Goal: Information Seeking & Learning: Check status

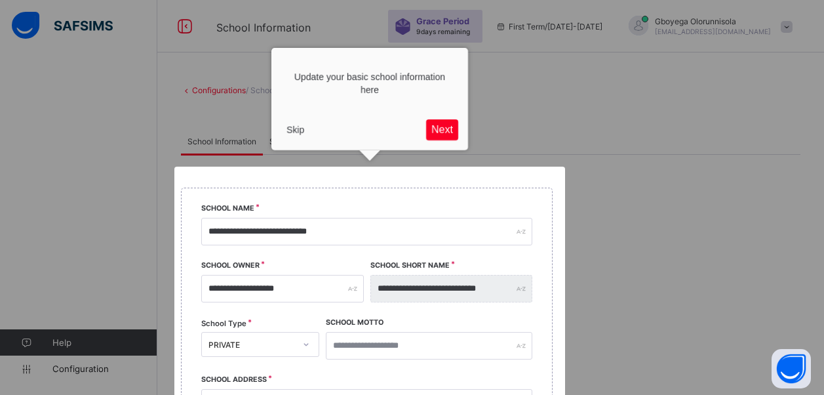
select select "**"
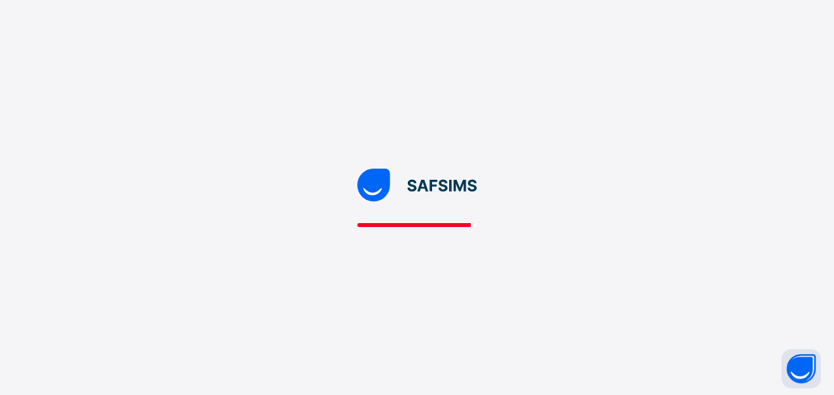
select select "**"
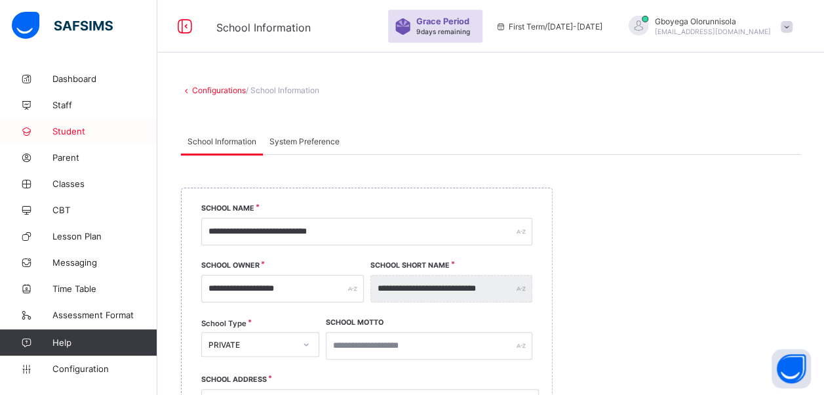
click at [80, 133] on span "Student" at bounding box center [104, 131] width 105 height 10
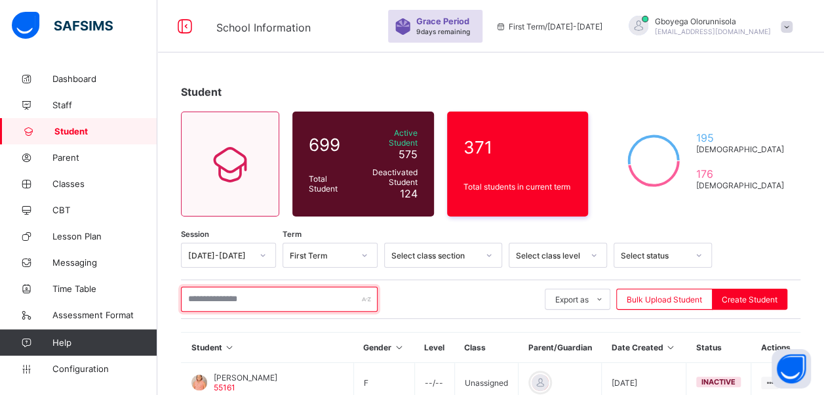
click at [236, 289] on input "text" at bounding box center [279, 299] width 197 height 25
type input "*"
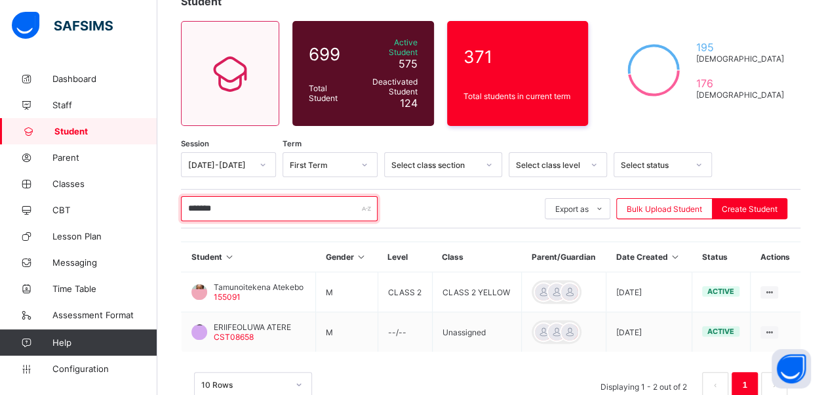
scroll to position [117, 0]
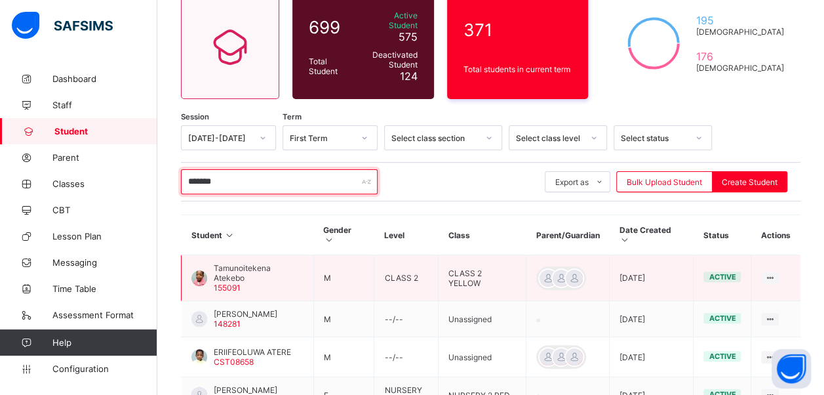
type input "*******"
click at [244, 263] on span "Tamunoitekena Atekebo" at bounding box center [259, 273] width 90 height 20
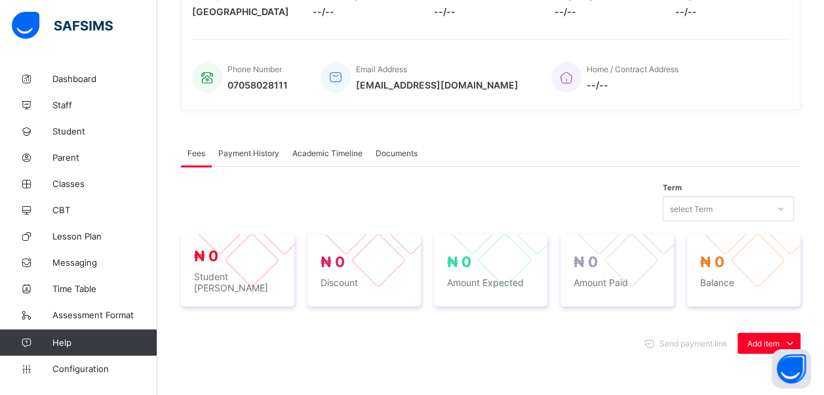
scroll to position [277, 0]
click at [257, 152] on span "Payment History" at bounding box center [248, 153] width 61 height 10
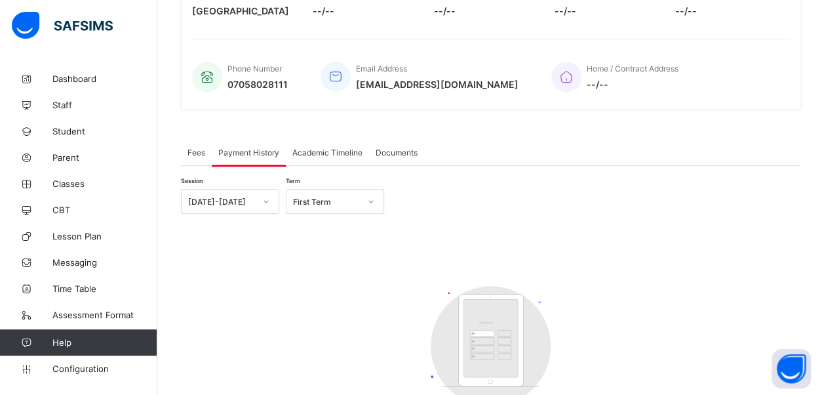
click at [336, 150] on span "Academic Timeline" at bounding box center [327, 153] width 70 height 10
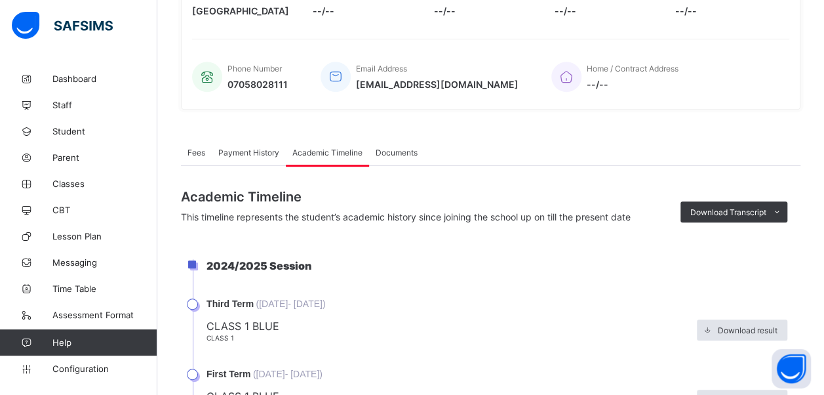
click at [401, 148] on span "Documents" at bounding box center [397, 153] width 42 height 10
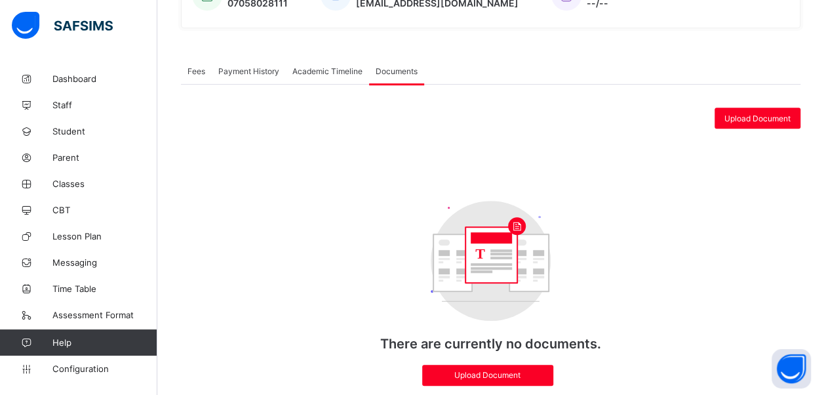
scroll to position [359, 0]
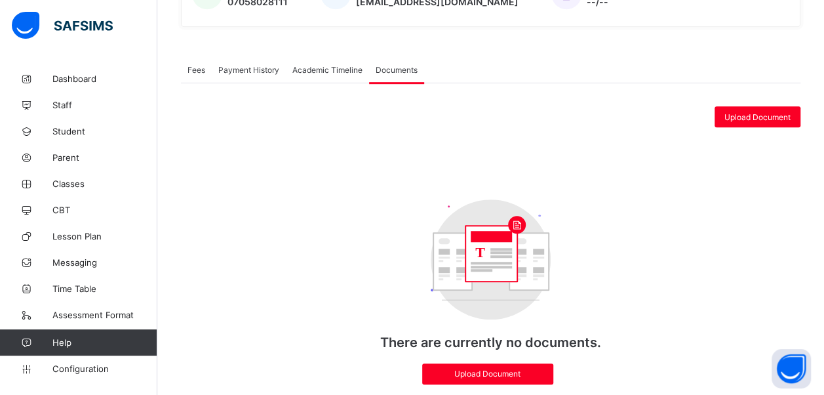
click at [193, 66] on span "Fees" at bounding box center [197, 70] width 18 height 10
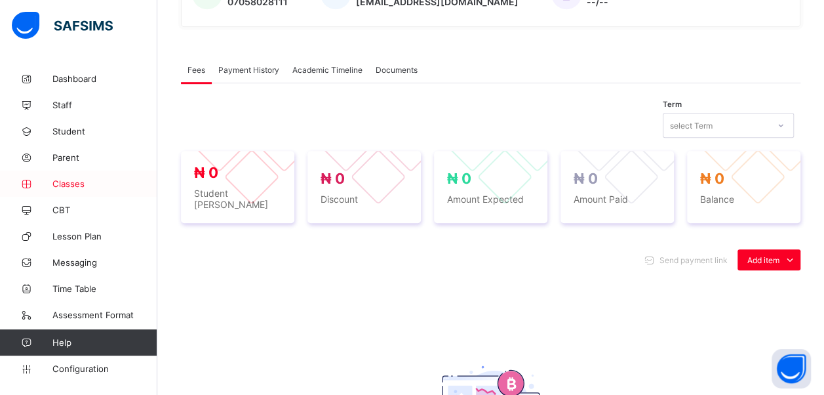
click at [66, 182] on span "Classes" at bounding box center [104, 183] width 105 height 10
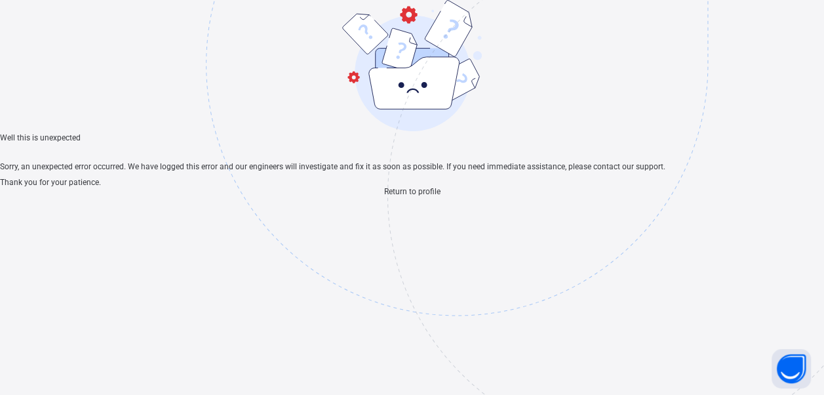
scroll to position [39, 0]
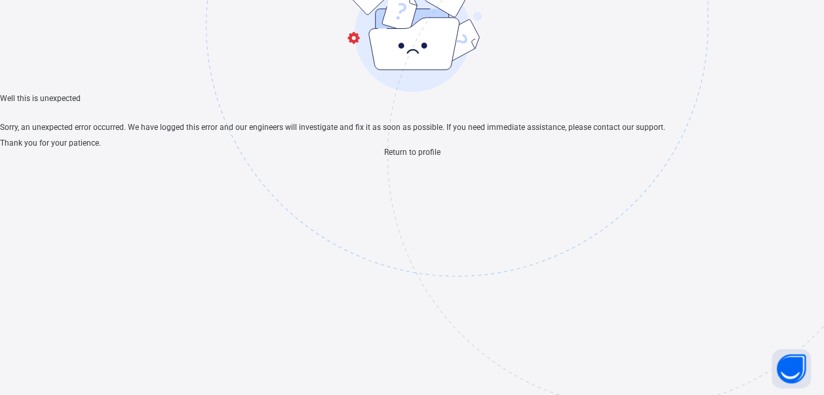
click at [426, 157] on span "Return to profile" at bounding box center [412, 152] width 56 height 9
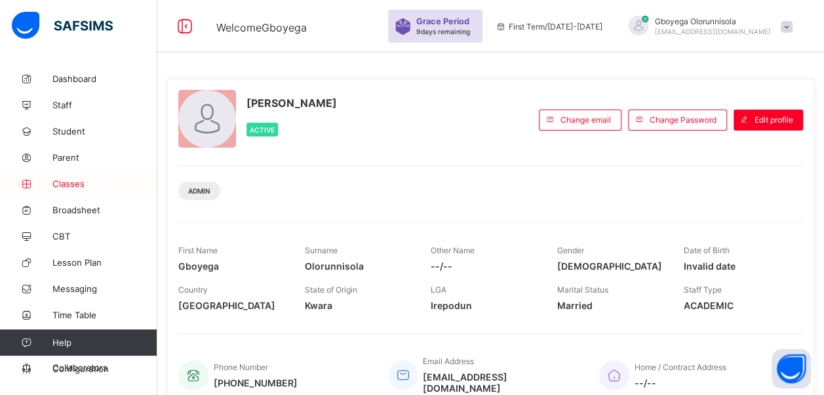
click at [71, 184] on span "Classes" at bounding box center [104, 183] width 105 height 10
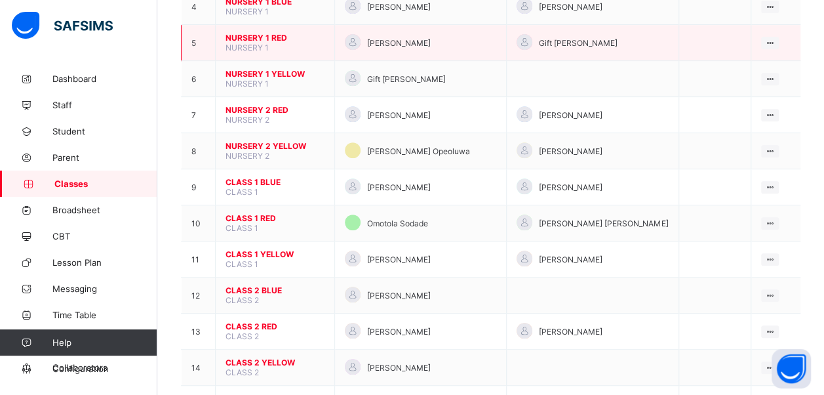
scroll to position [278, 0]
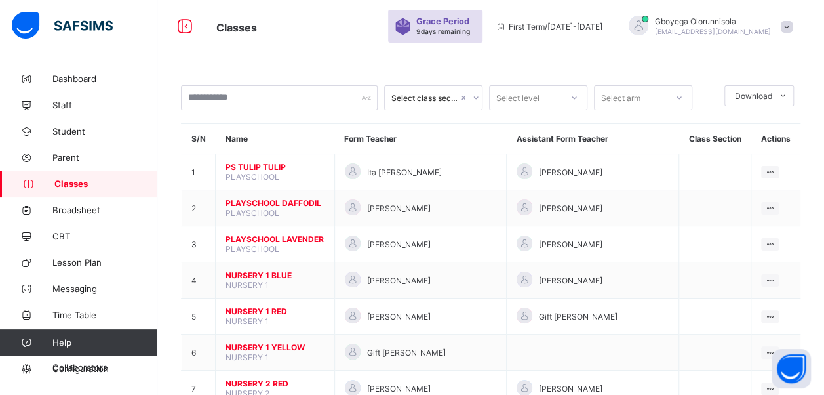
click at [93, 52] on div "Dashboard Staff Student Parent Classes Broadsheet CBT Lesson Plan Messaging Tim…" at bounding box center [78, 223] width 157 height 342
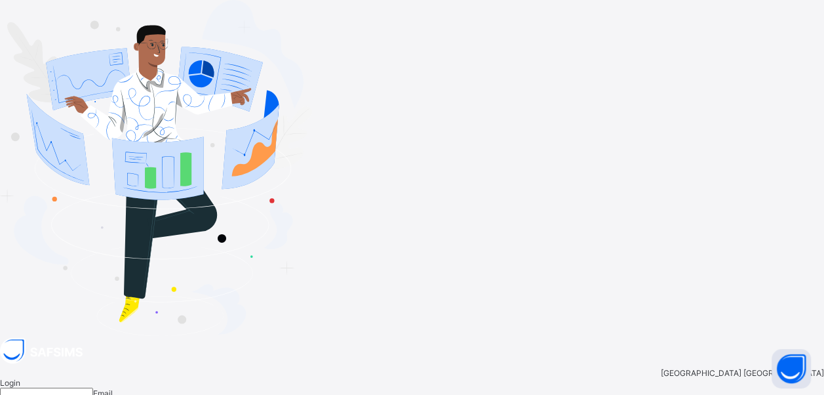
type input "**********"
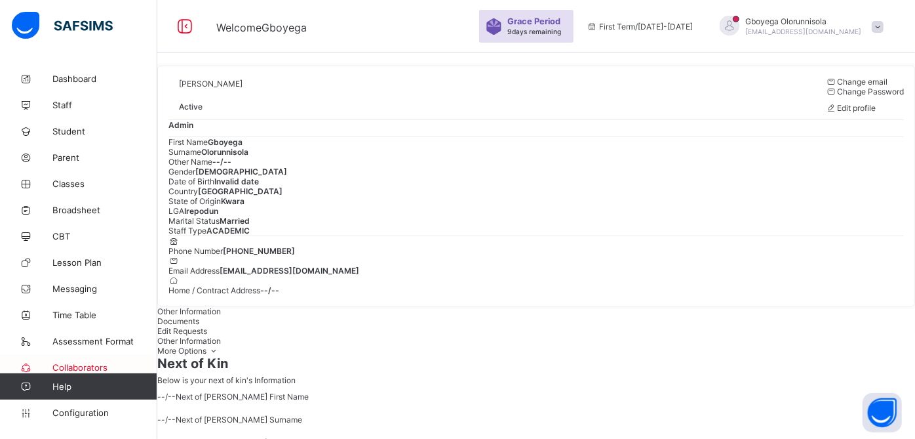
drag, startPoint x: 827, startPoint y: 1, endPoint x: 77, endPoint y: 365, distance: 832.9
click at [77, 365] on span "Collaborators" at bounding box center [104, 367] width 105 height 10
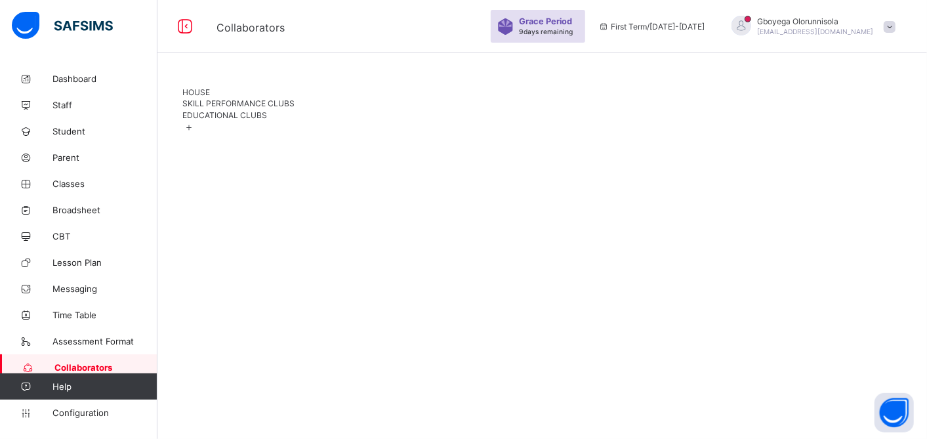
click at [207, 97] on div "HOUSE" at bounding box center [542, 92] width 719 height 10
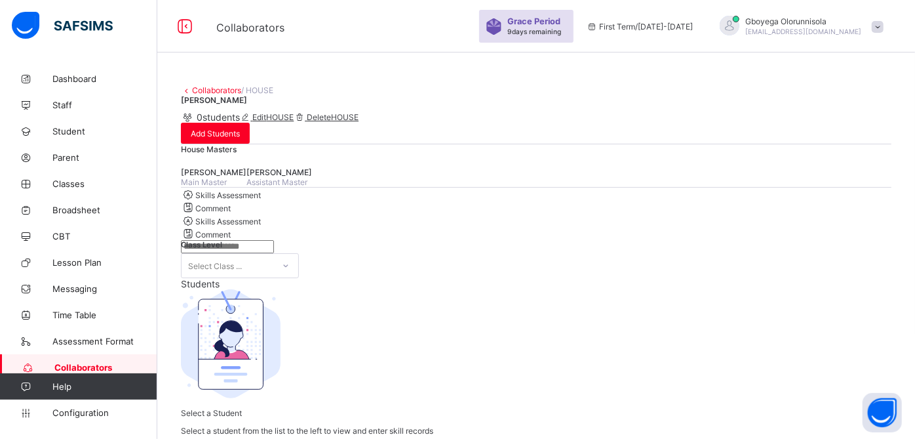
click at [244, 253] on input "search" at bounding box center [227, 246] width 93 height 13
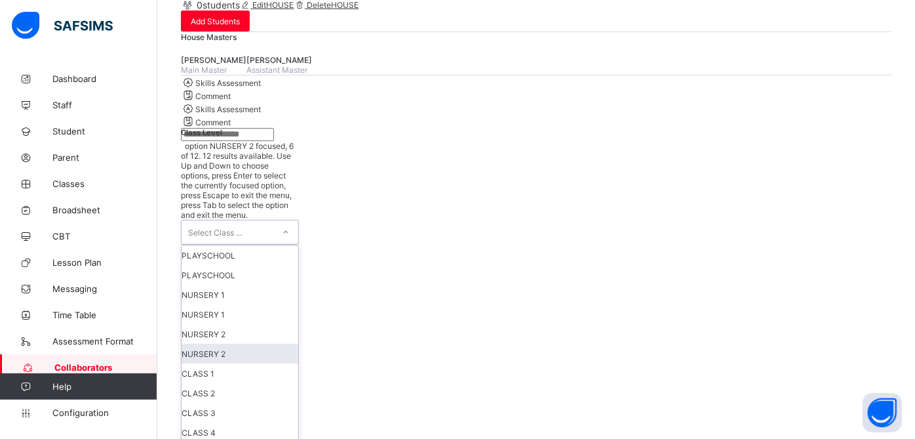
click at [299, 342] on div "option NURSERY 2 focused, 6 of 12. 12 results available. Use Up and Down to cho…" at bounding box center [240, 311] width 118 height 341
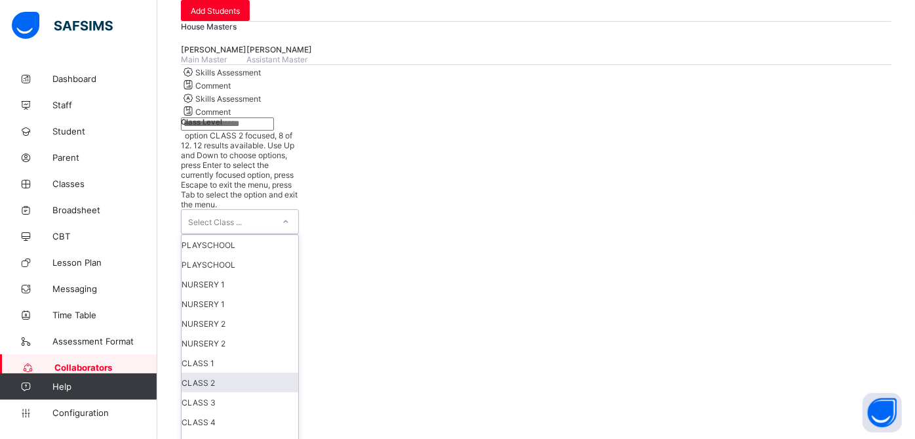
click at [298, 382] on div "CLASS 2" at bounding box center [240, 382] width 117 height 20
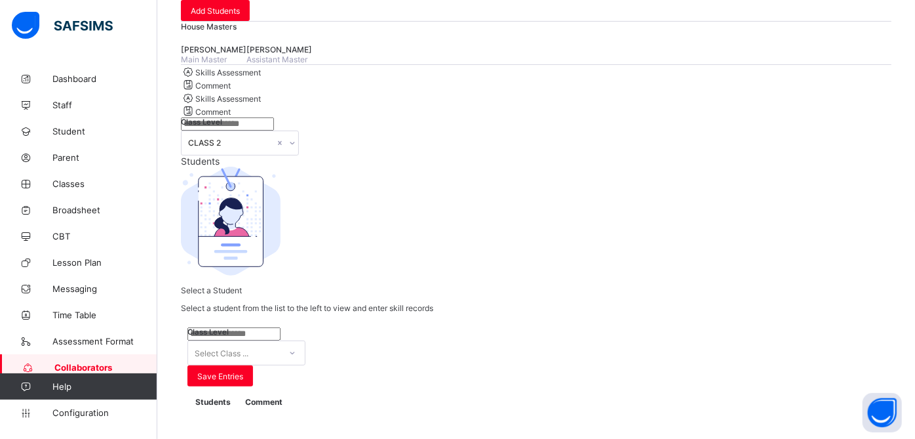
click at [232, 130] on input "search" at bounding box center [227, 123] width 93 height 13
type input "*******"
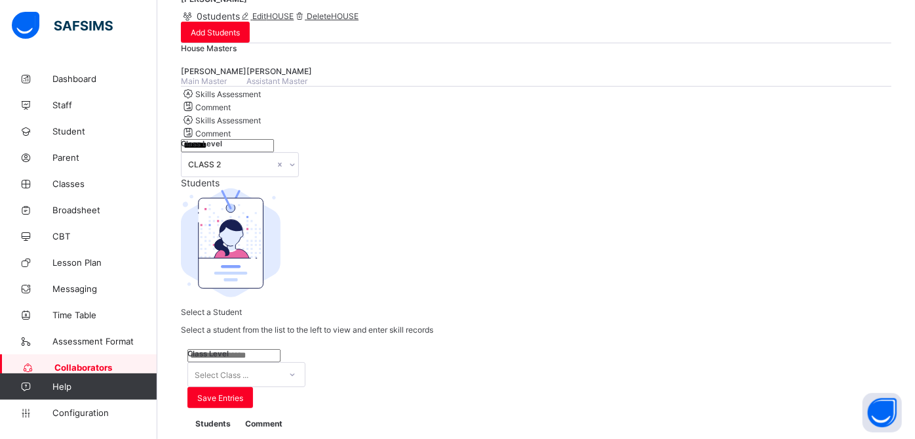
scroll to position [0, 0]
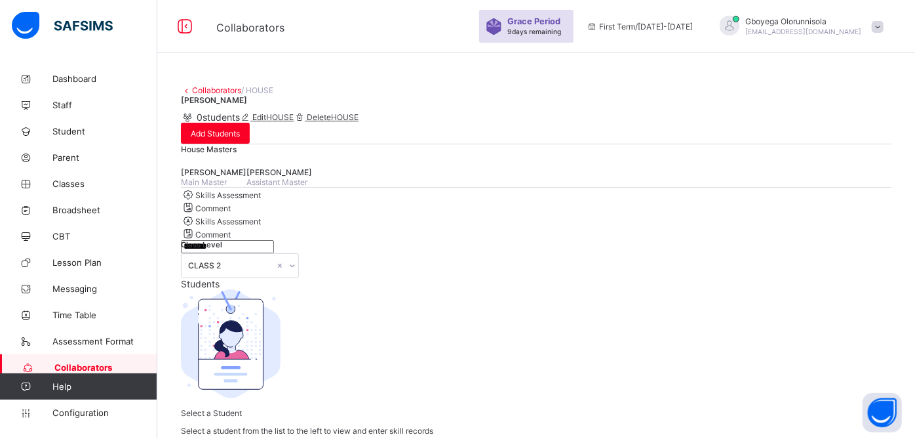
click at [207, 92] on link "Collaborators" at bounding box center [216, 90] width 49 height 10
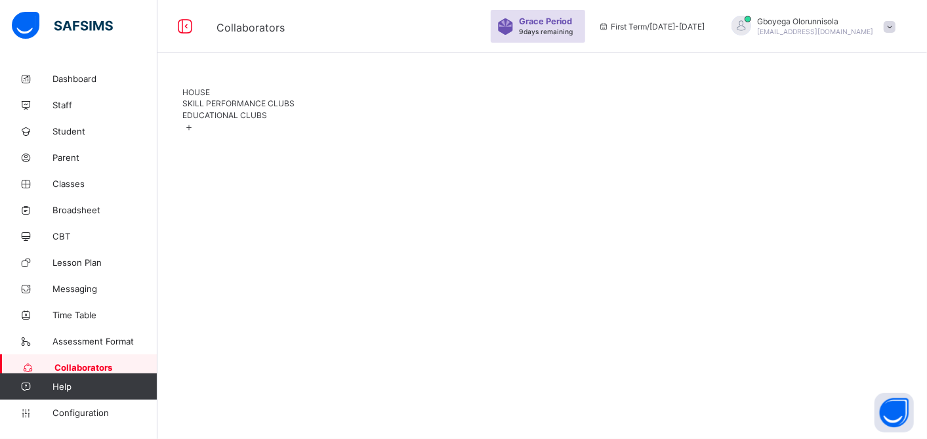
click at [205, 97] on span "HOUSE" at bounding box center [197, 92] width 28 height 10
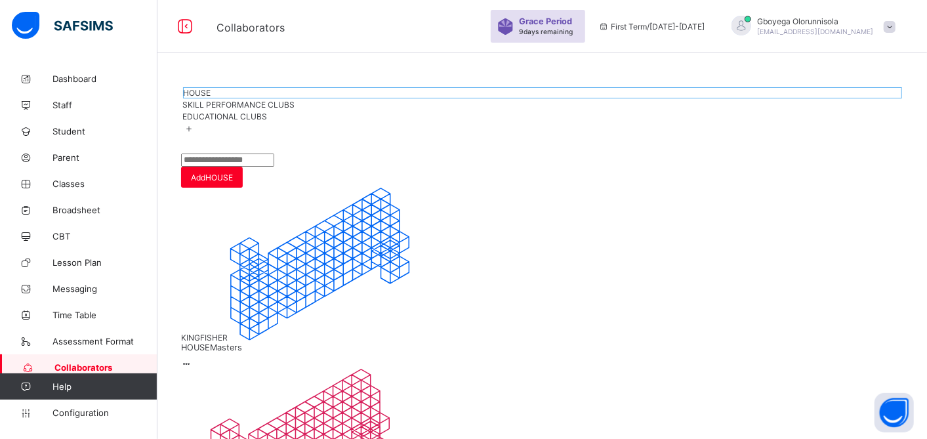
click at [250, 223] on div "KINGFISHER" at bounding box center [542, 265] width 722 height 155
click at [240, 342] on span "HOUSE Masters" at bounding box center [542, 347] width 722 height 10
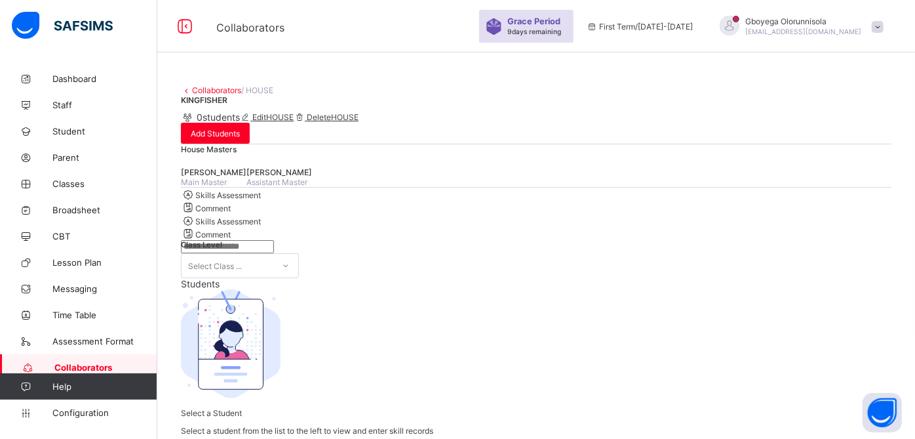
click at [218, 90] on link "Collaborators" at bounding box center [216, 90] width 49 height 10
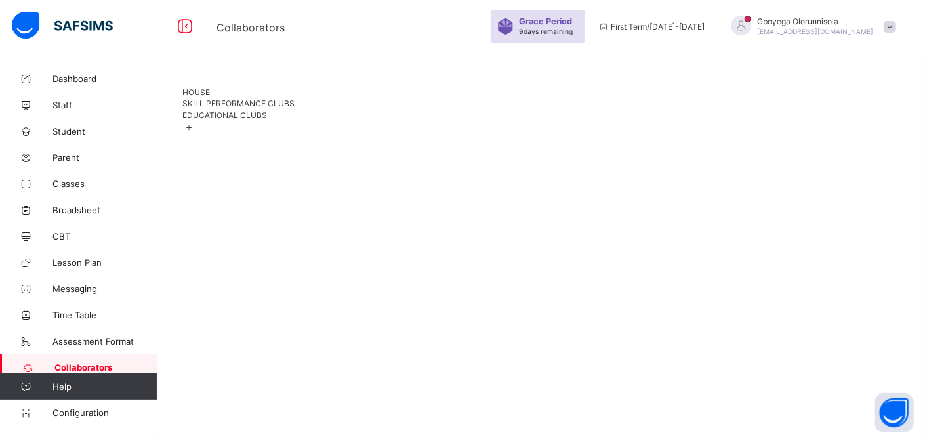
click at [209, 97] on span "HOUSE" at bounding box center [197, 92] width 28 height 10
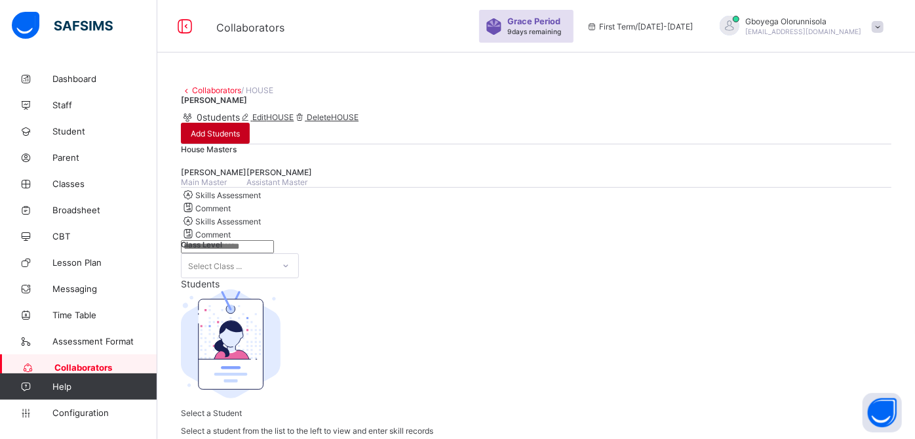
click at [240, 138] on span "Add Students" at bounding box center [215, 134] width 49 height 10
type input "*****"
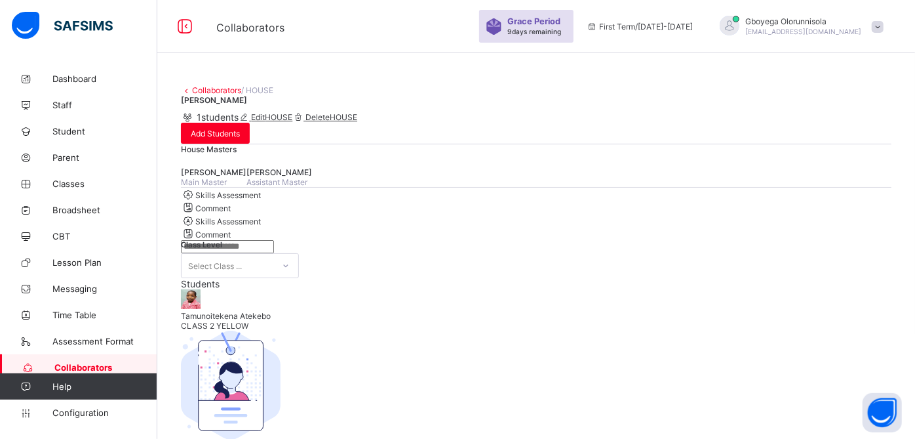
click at [213, 88] on link "Collaborators" at bounding box center [216, 90] width 49 height 10
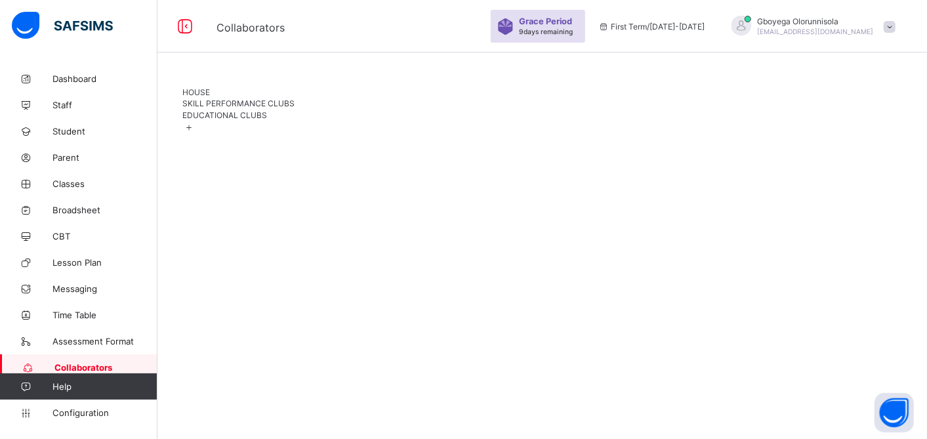
click at [194, 97] on span "HOUSE" at bounding box center [197, 92] width 28 height 10
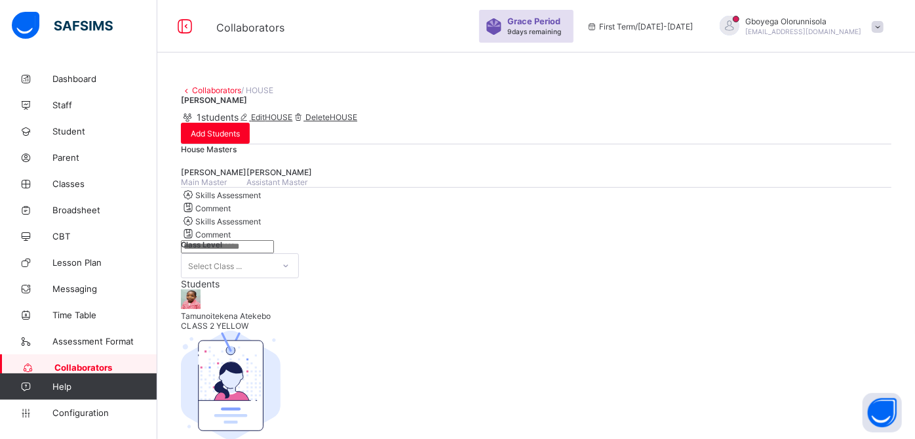
click at [200, 90] on link "Collaborators" at bounding box center [216, 90] width 49 height 10
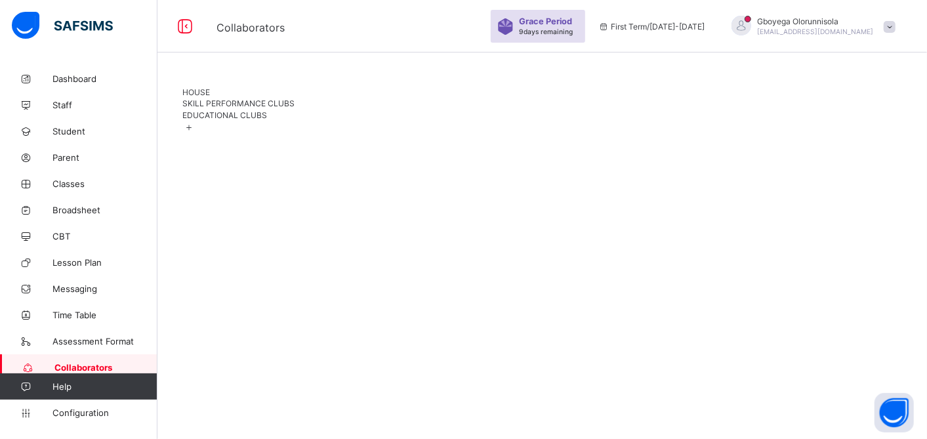
click at [203, 97] on span "HOUSE" at bounding box center [197, 92] width 28 height 10
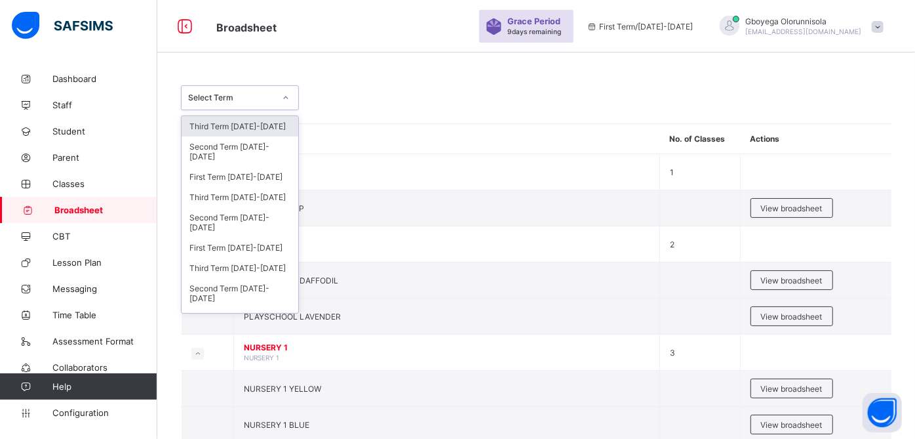
click at [275, 90] on div at bounding box center [286, 97] width 22 height 21
click at [273, 195] on div "Third Term [DATE]-[DATE]" at bounding box center [240, 197] width 117 height 20
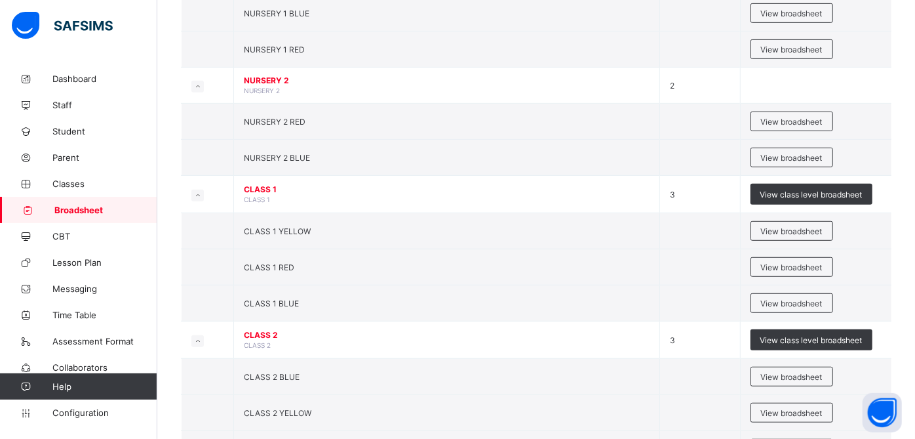
scroll to position [422, 0]
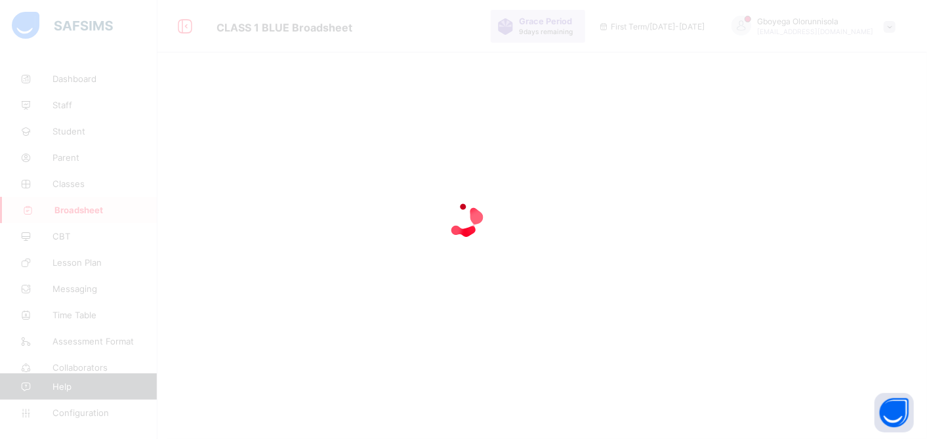
click at [858, 315] on div at bounding box center [463, 219] width 927 height 439
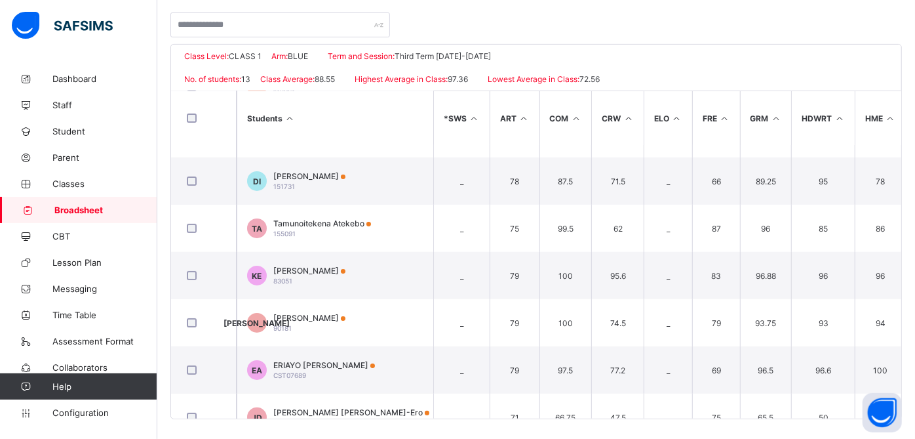
scroll to position [94, 0]
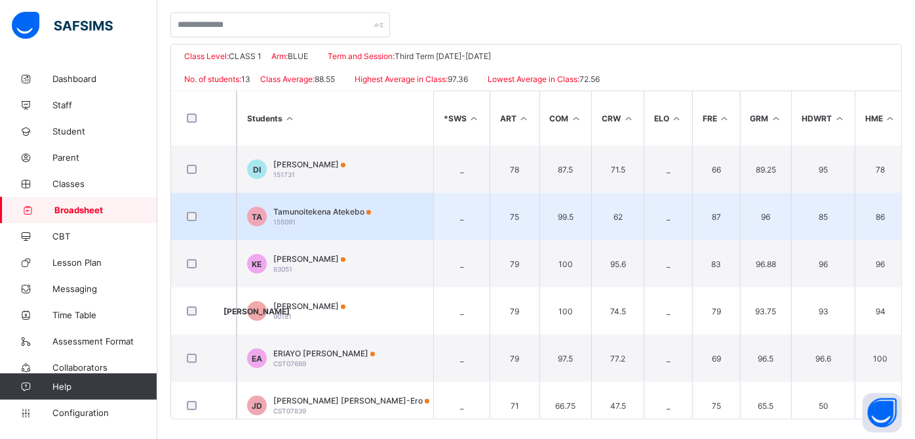
click at [307, 211] on span "Tamunoitekena Atekebo" at bounding box center [322, 212] width 98 height 10
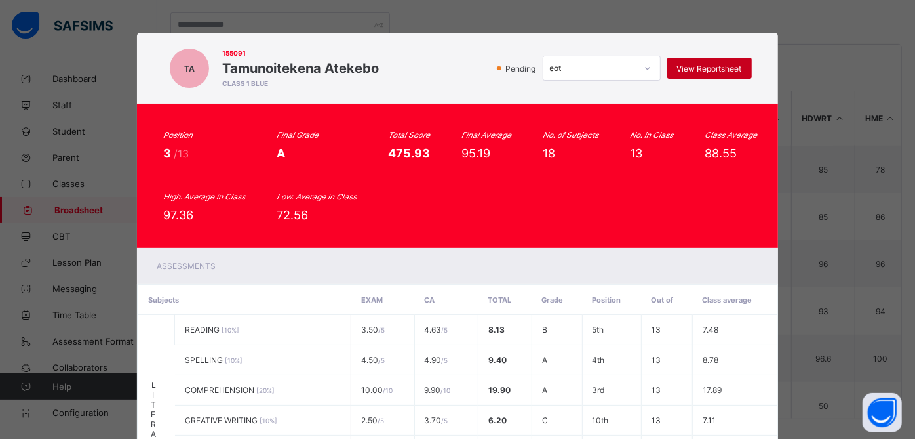
click at [722, 67] on span "View Reportsheet" at bounding box center [709, 69] width 65 height 10
